Goal: Check status: Check status

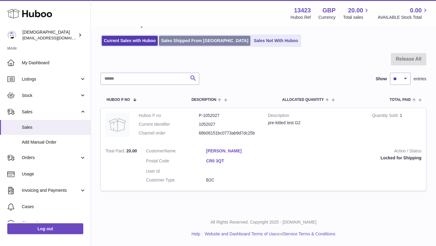
click at [181, 41] on link "Sales Shipped From [GEOGRAPHIC_DATA]" at bounding box center [204, 41] width 91 height 10
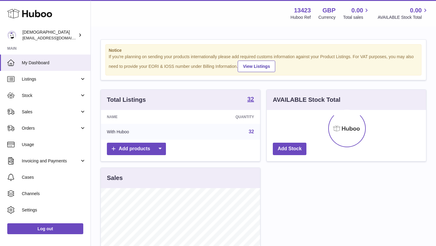
scroll to position [95, 159]
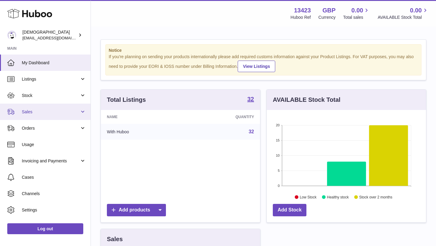
click at [46, 115] on link "Sales" at bounding box center [45, 112] width 91 height 16
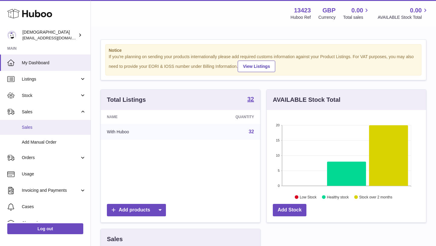
click at [44, 125] on span "Sales" at bounding box center [54, 128] width 64 height 6
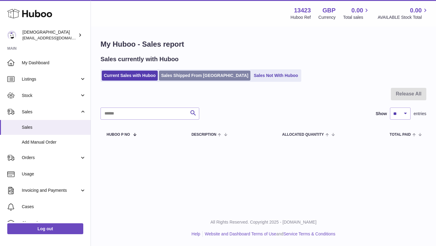
click at [173, 79] on link "Sales Shipped From [GEOGRAPHIC_DATA]" at bounding box center [204, 76] width 91 height 10
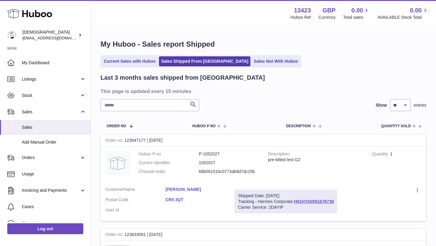
click at [186, 189] on link "[PERSON_NAME]" at bounding box center [196, 190] width 60 height 6
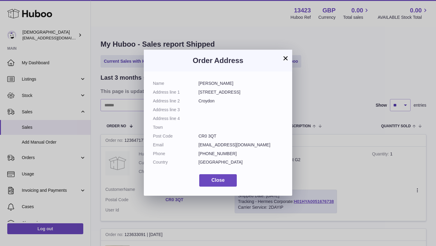
click at [285, 59] on button "×" at bounding box center [285, 58] width 7 height 7
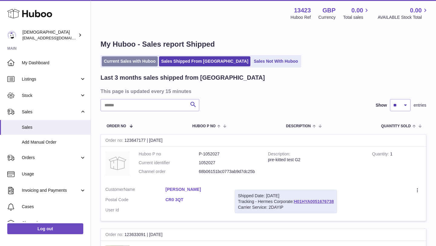
click at [123, 62] on link "Current Sales with Huboo" at bounding box center [130, 61] width 56 height 10
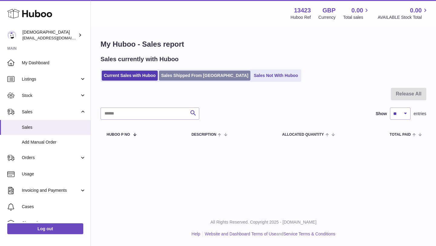
click at [200, 78] on link "Sales Shipped From [GEOGRAPHIC_DATA]" at bounding box center [204, 76] width 91 height 10
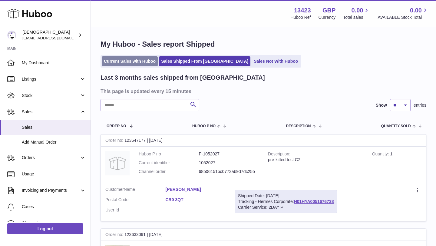
click at [138, 60] on link "Current Sales with Huboo" at bounding box center [130, 61] width 56 height 10
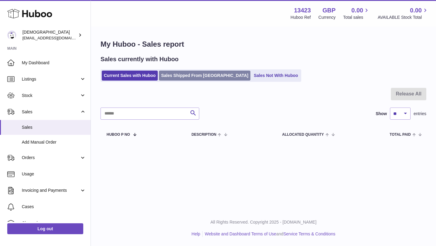
click at [178, 78] on link "Sales Shipped From [GEOGRAPHIC_DATA]" at bounding box center [204, 76] width 91 height 10
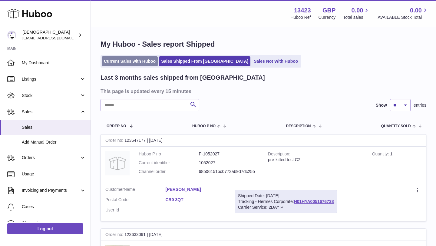
click at [133, 64] on link "Current Sales with Huboo" at bounding box center [130, 61] width 56 height 10
